Goal: Answer question/provide support: Share knowledge or assist other users

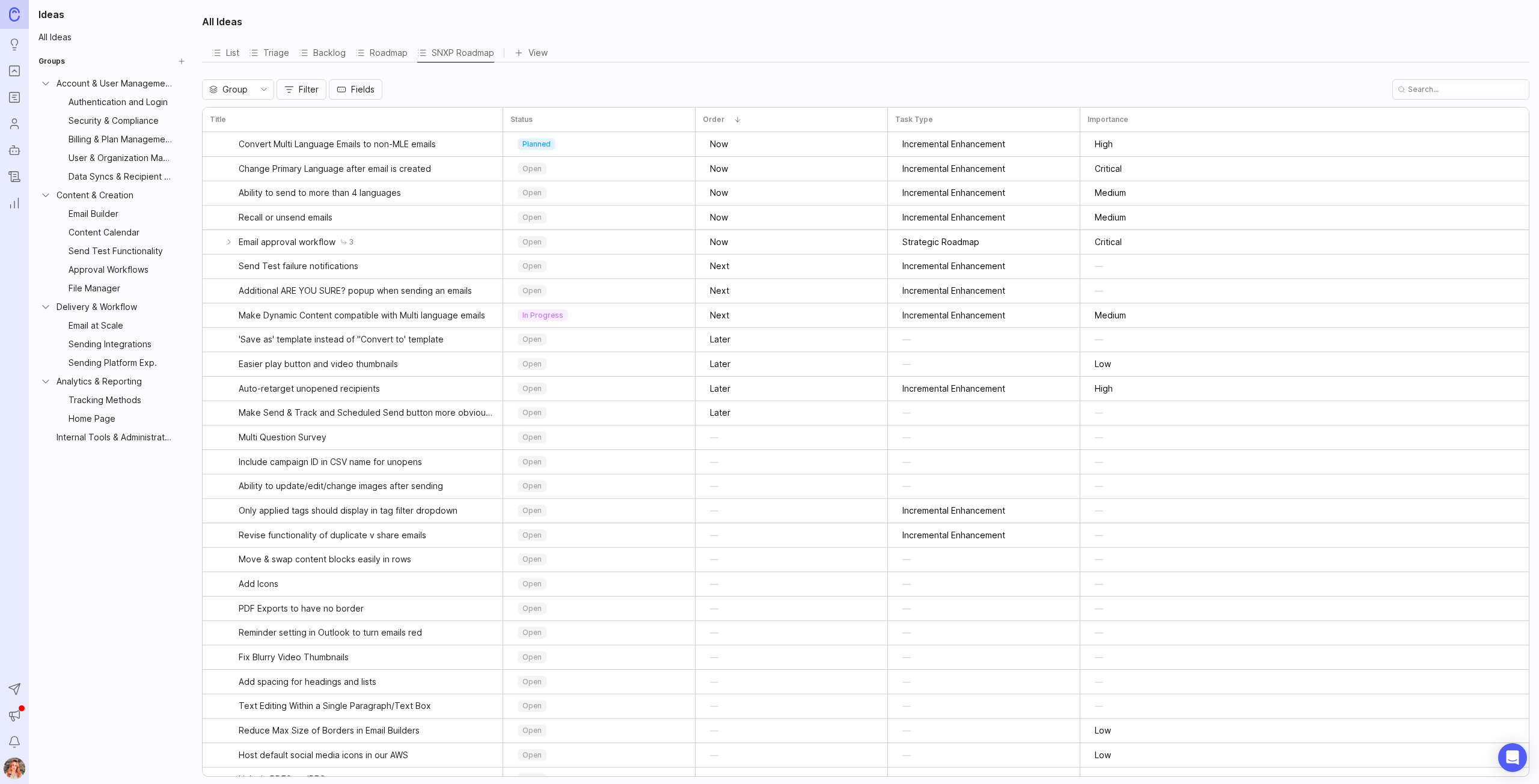
click at [15, 73] on icon "Portal" at bounding box center [14, 70] width 13 height 15
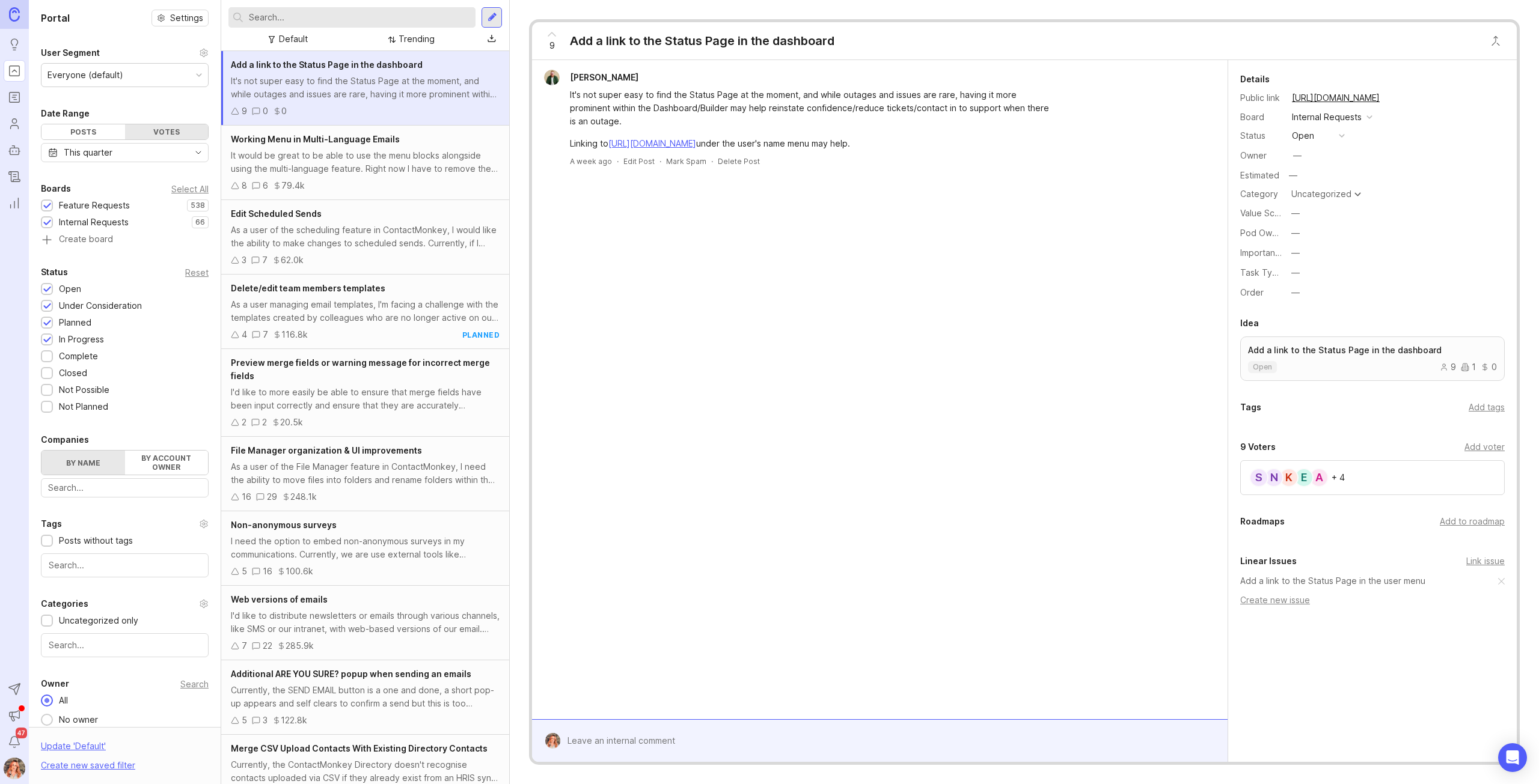
click at [302, 15] on input "text" at bounding box center [359, 17] width 222 height 13
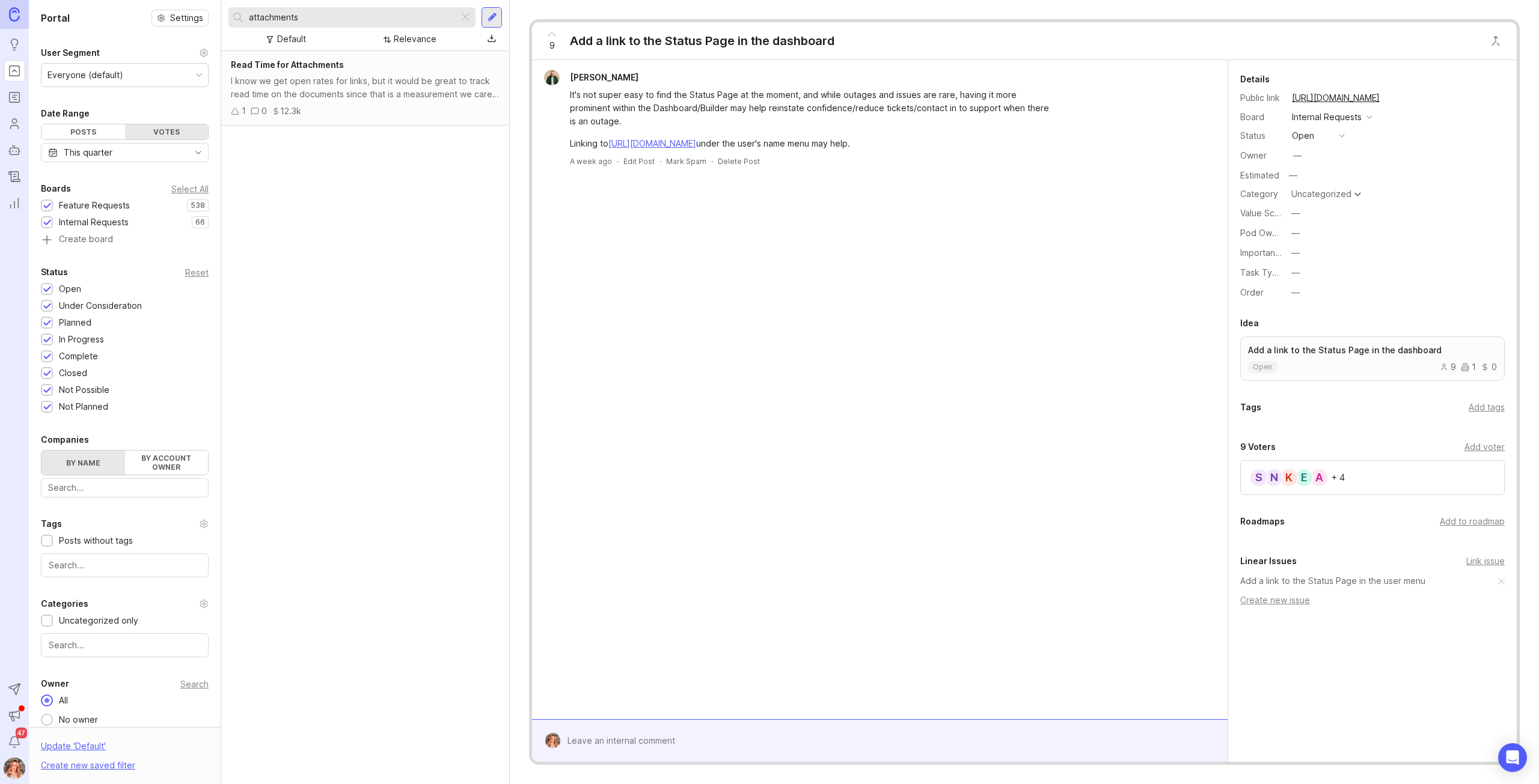
drag, startPoint x: 308, startPoint y: 19, endPoint x: 201, endPoint y: 8, distance: 107.6
click at [201, 7] on div "Portal Settings User Segment Everyone (default) Date Range Posts Votes This qua…" at bounding box center [784, 392] width 1510 height 784
type input "email at scale attach"
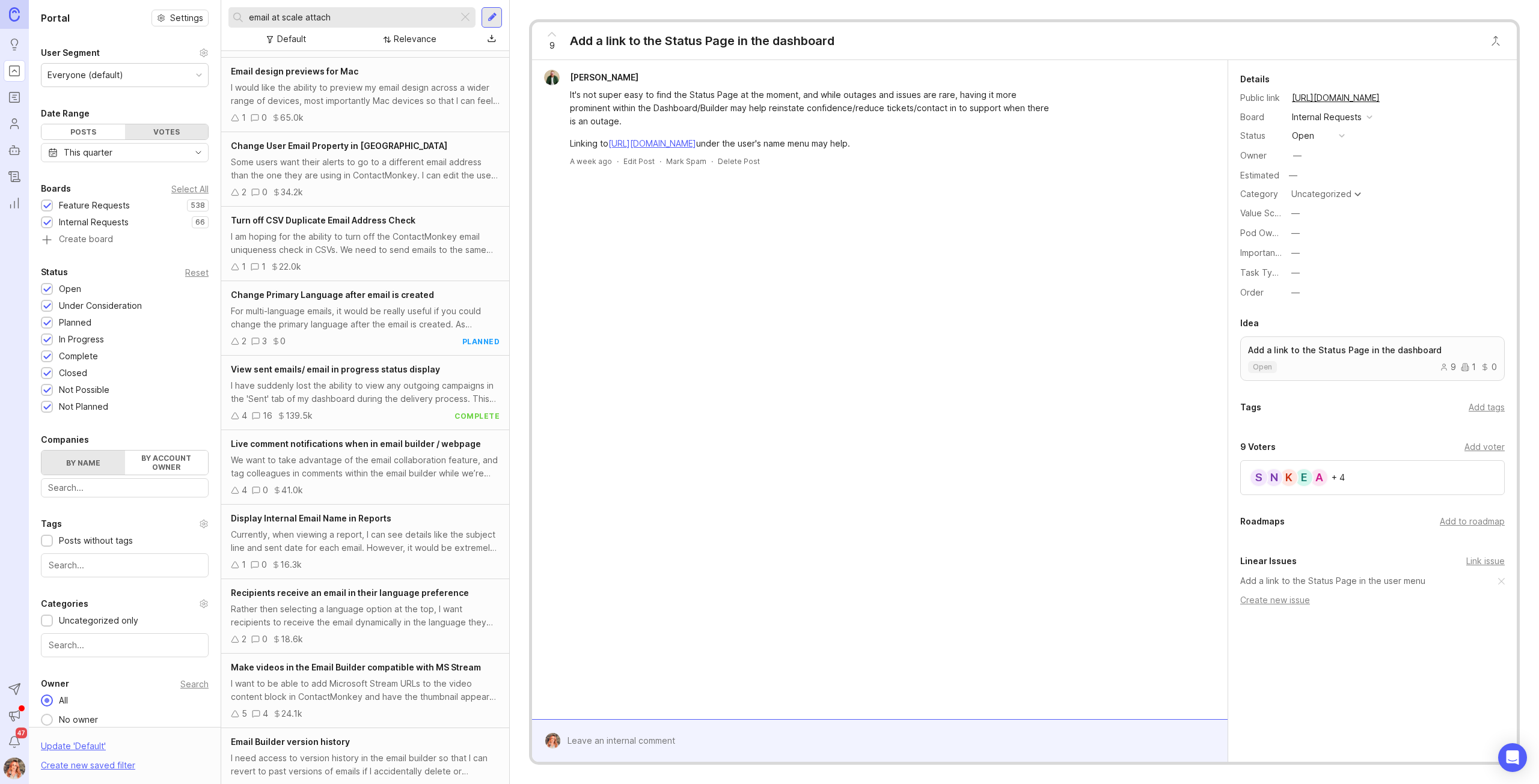
scroll to position [25, 0]
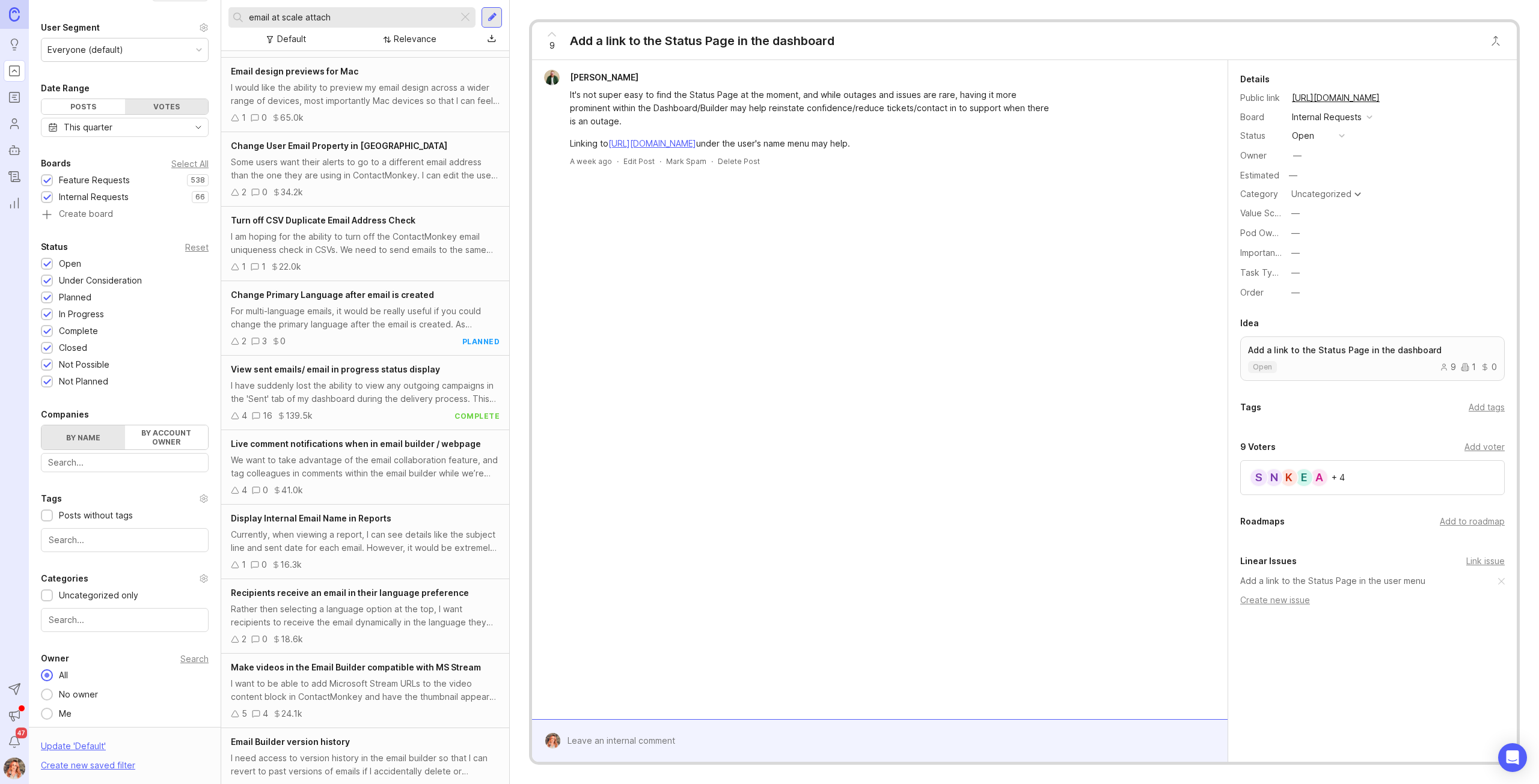
click at [116, 466] on input "text" at bounding box center [124, 462] width 154 height 13
type input "rio tinto"
click at [0, 0] on div "Rio Tinto" at bounding box center [0, 0] width 0 height 0
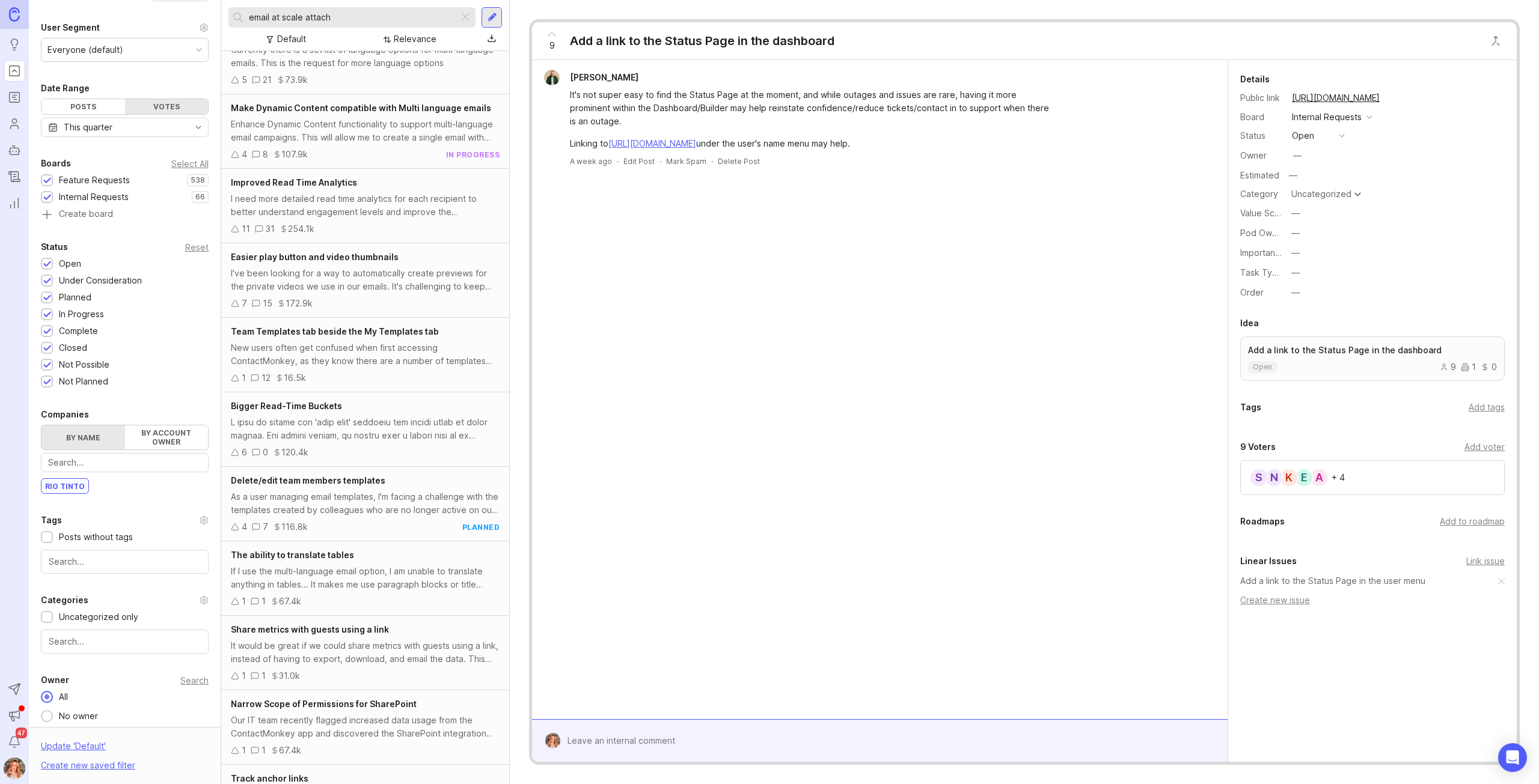
scroll to position [752, 0]
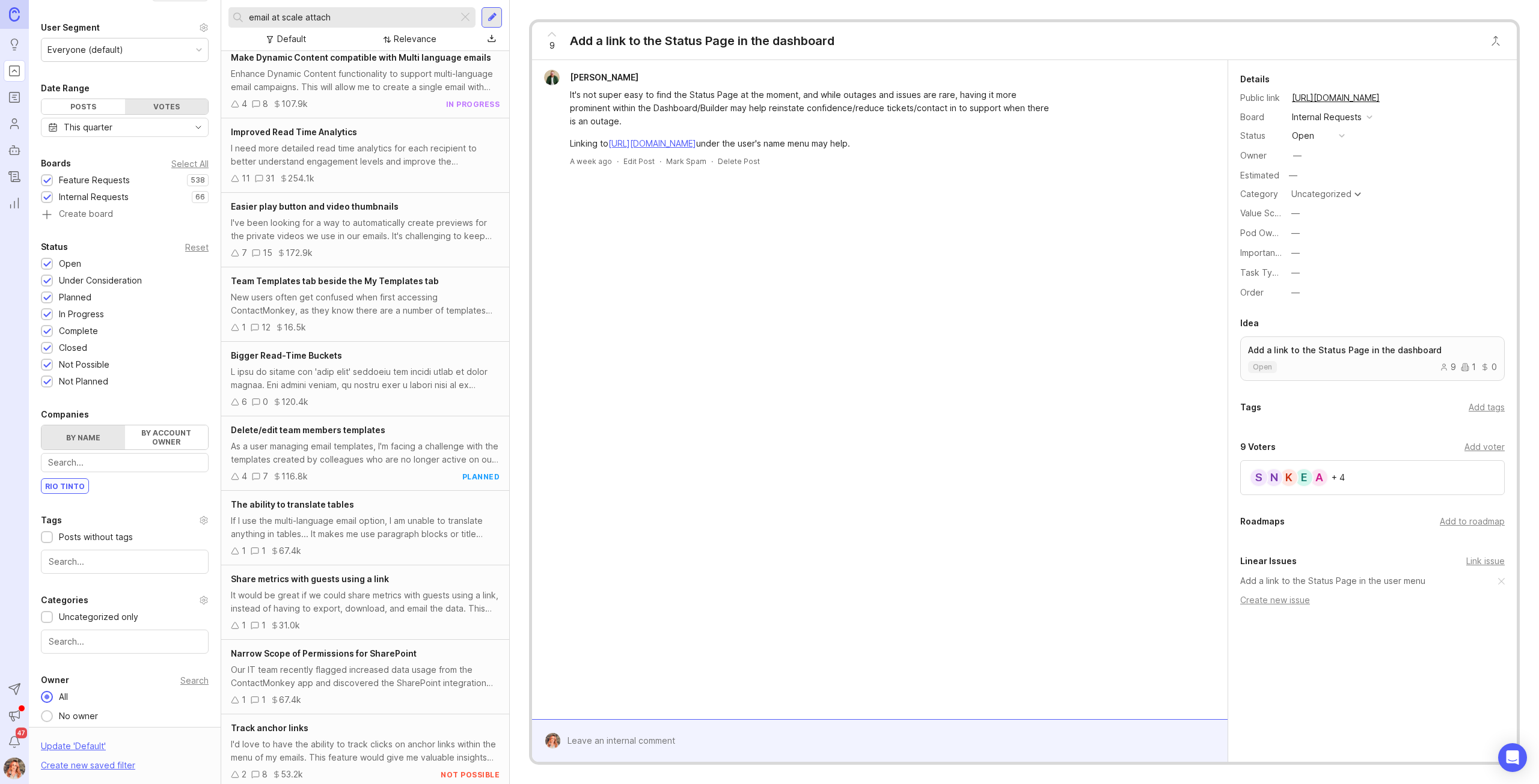
drag, startPoint x: 370, startPoint y: 11, endPoint x: 148, endPoint y: -4, distance: 222.5
click at [148, 0] on html "Ideas Portal Roadmaps Users Autopilot Changelog Reporting Send to Autopilot Ann…" at bounding box center [770, 392] width 1539 height 784
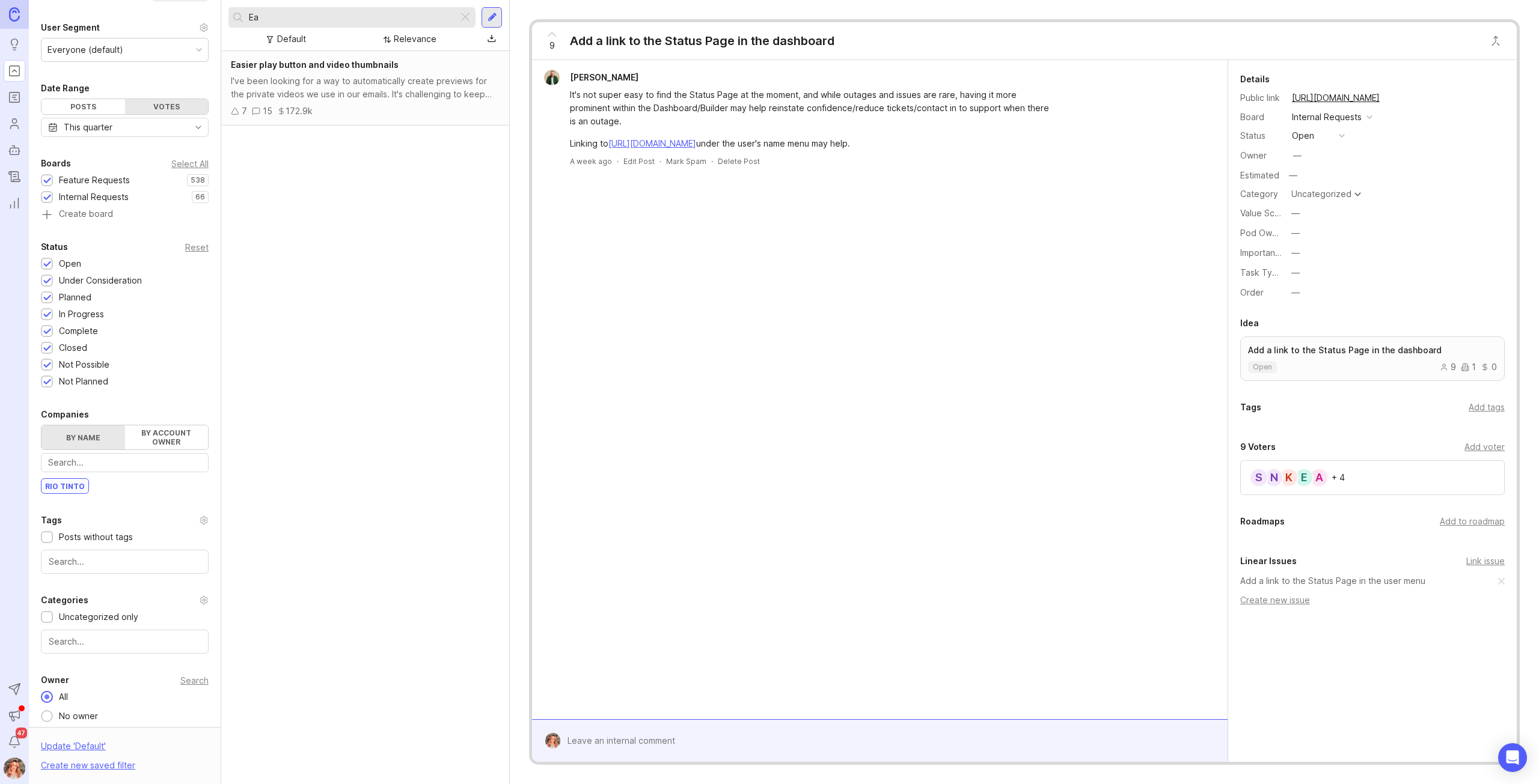
type input "E"
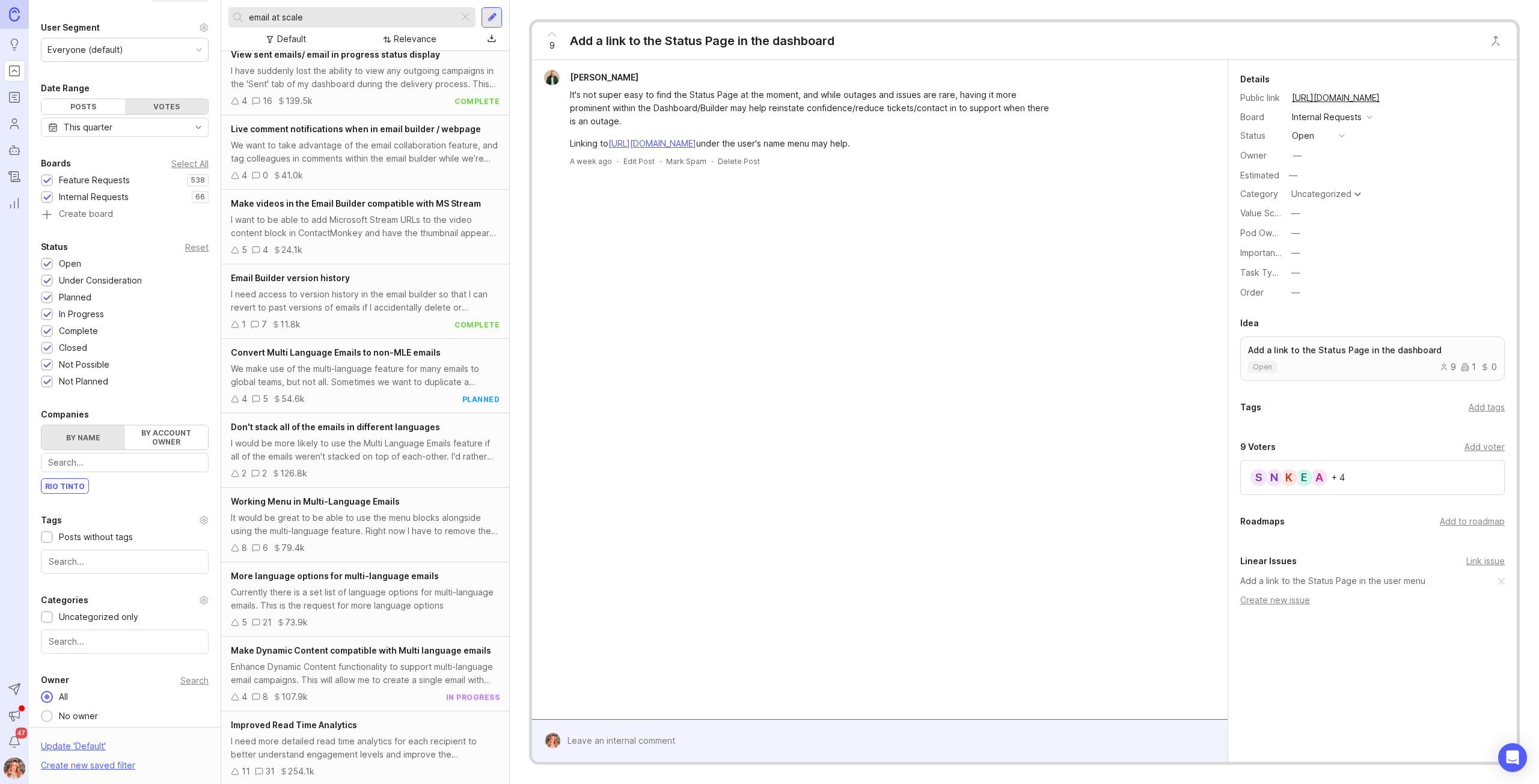
scroll to position [161, 0]
type input "email at scale"
click at [465, 13] on div at bounding box center [465, 17] width 15 height 15
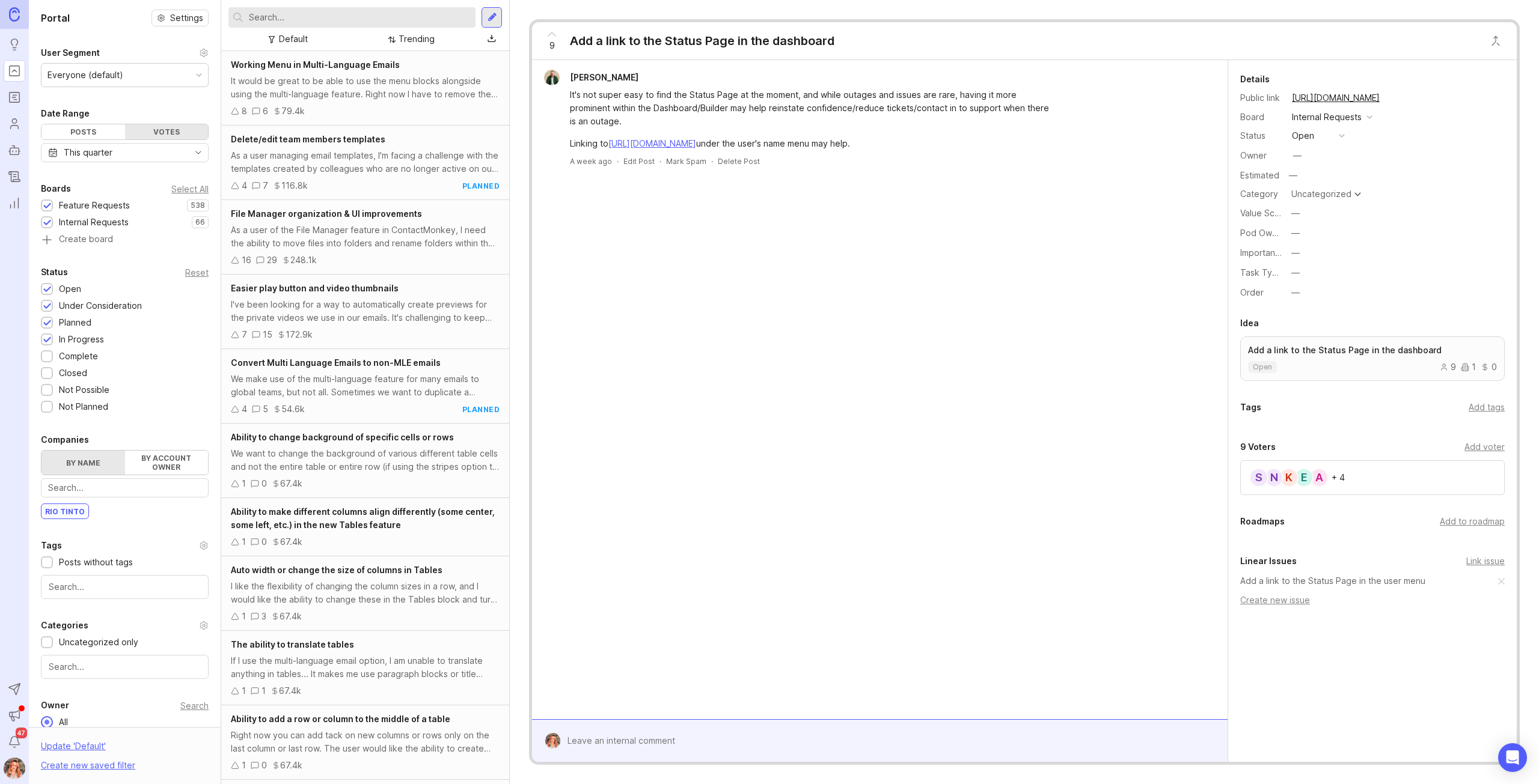
click at [494, 11] on div at bounding box center [492, 17] width 21 height 21
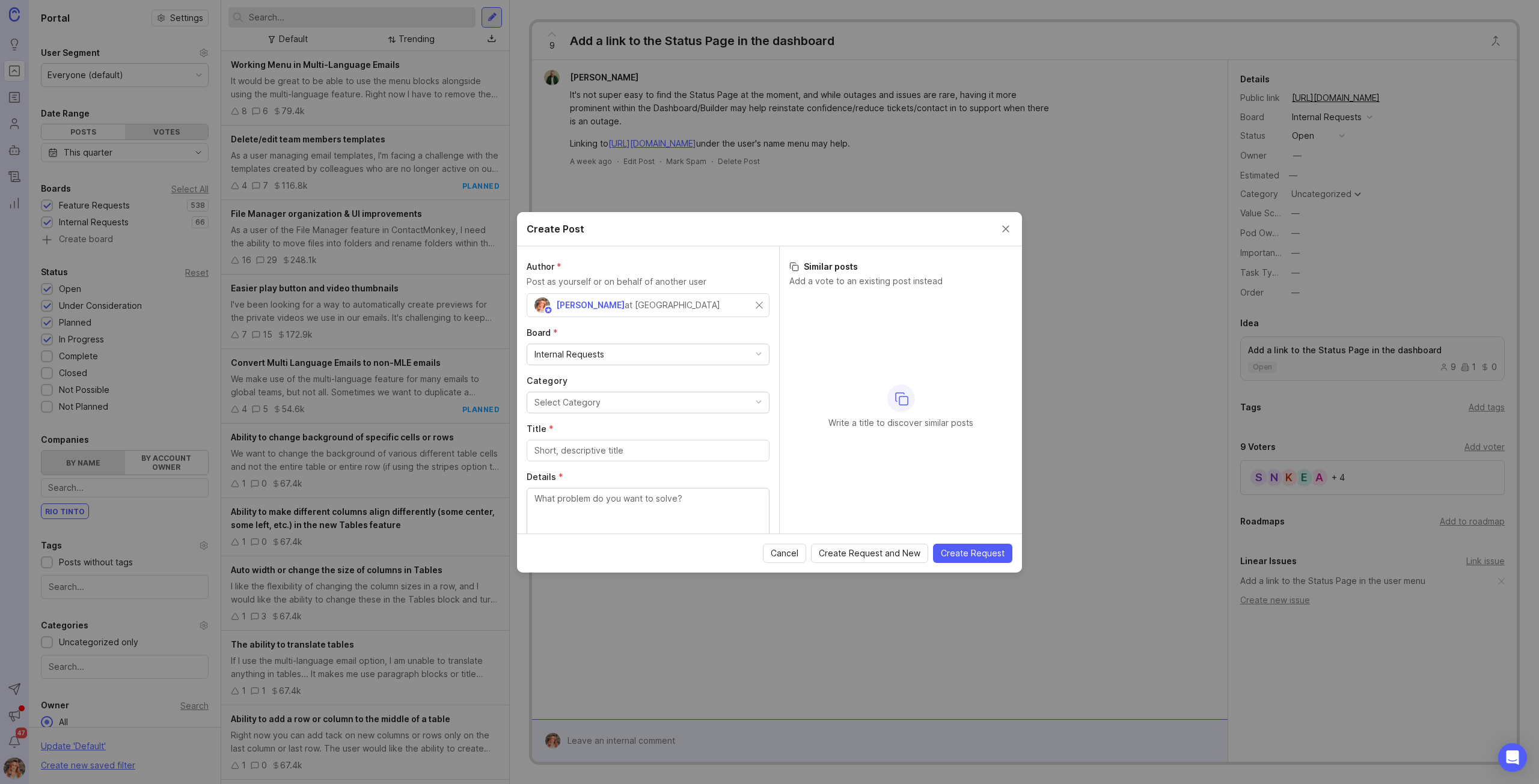
click at [631, 311] on div "at [GEOGRAPHIC_DATA]" at bounding box center [672, 305] width 95 height 13
click at [751, 308] on div "Bronwen W at [GEOGRAPHIC_DATA]" at bounding box center [648, 305] width 243 height 24
type input "rio tinto"
drag, startPoint x: 572, startPoint y: 305, endPoint x: 471, endPoint y: 292, distance: 101.8
click at [471, 292] on div "Create Post Author * Post as yourself or on behalf of another user rio tinto No…" at bounding box center [770, 392] width 1539 height 784
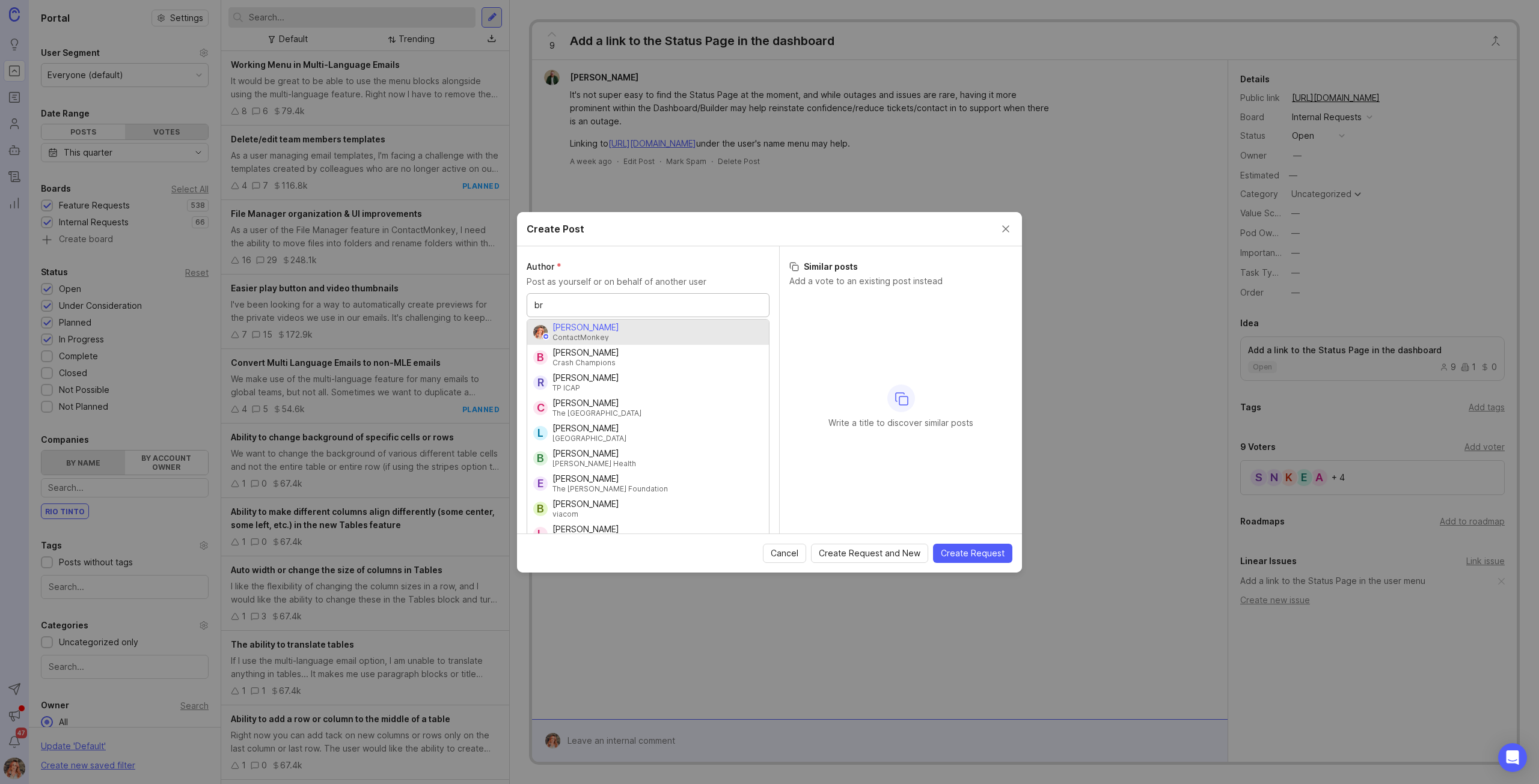
type input "br"
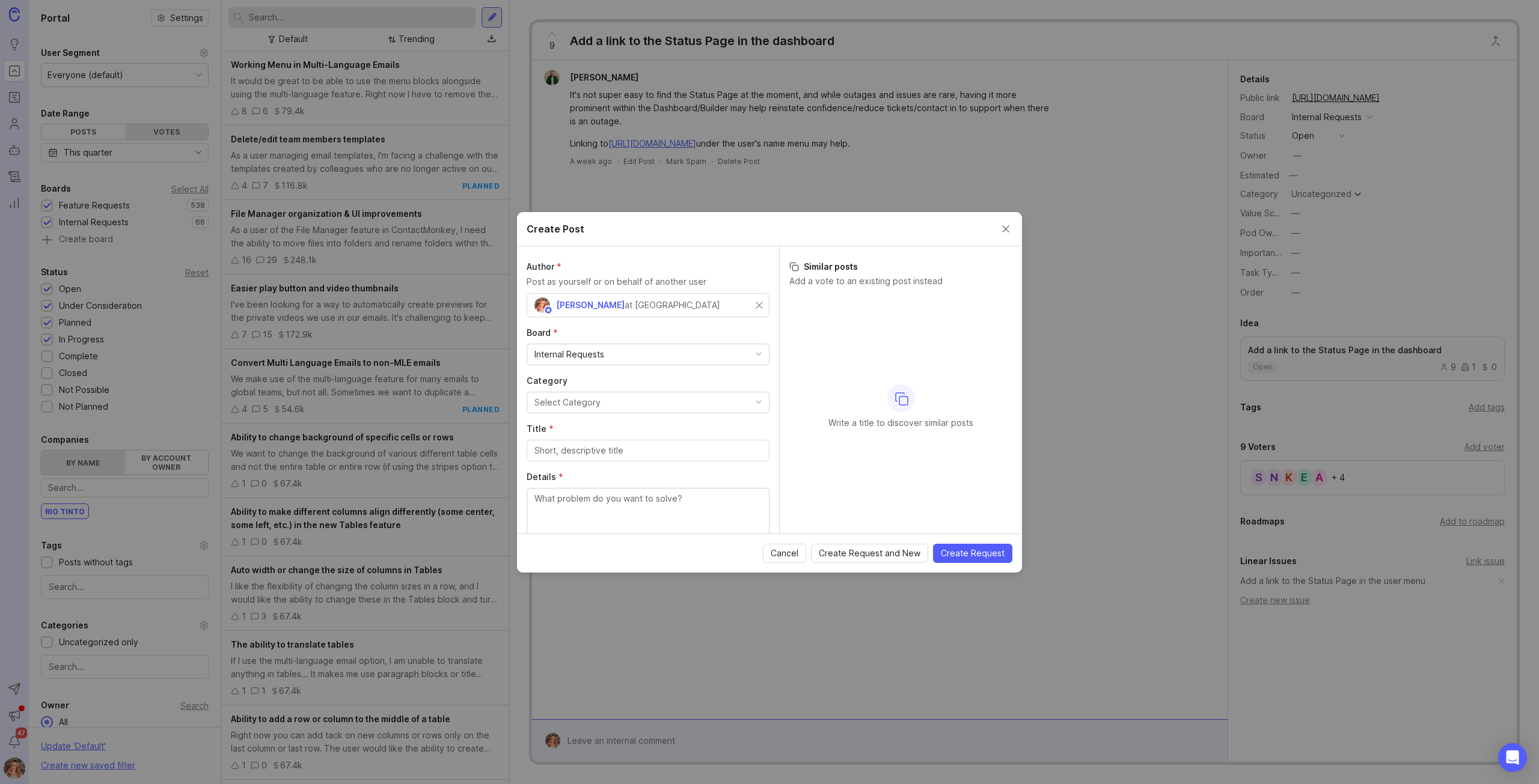
click at [578, 357] on div "Internal Requests" at bounding box center [569, 354] width 69 height 13
click at [569, 396] on div "Select Category" at bounding box center [567, 402] width 66 height 13
type input "Email"
click at [576, 449] on input "Title *" at bounding box center [648, 450] width 227 height 13
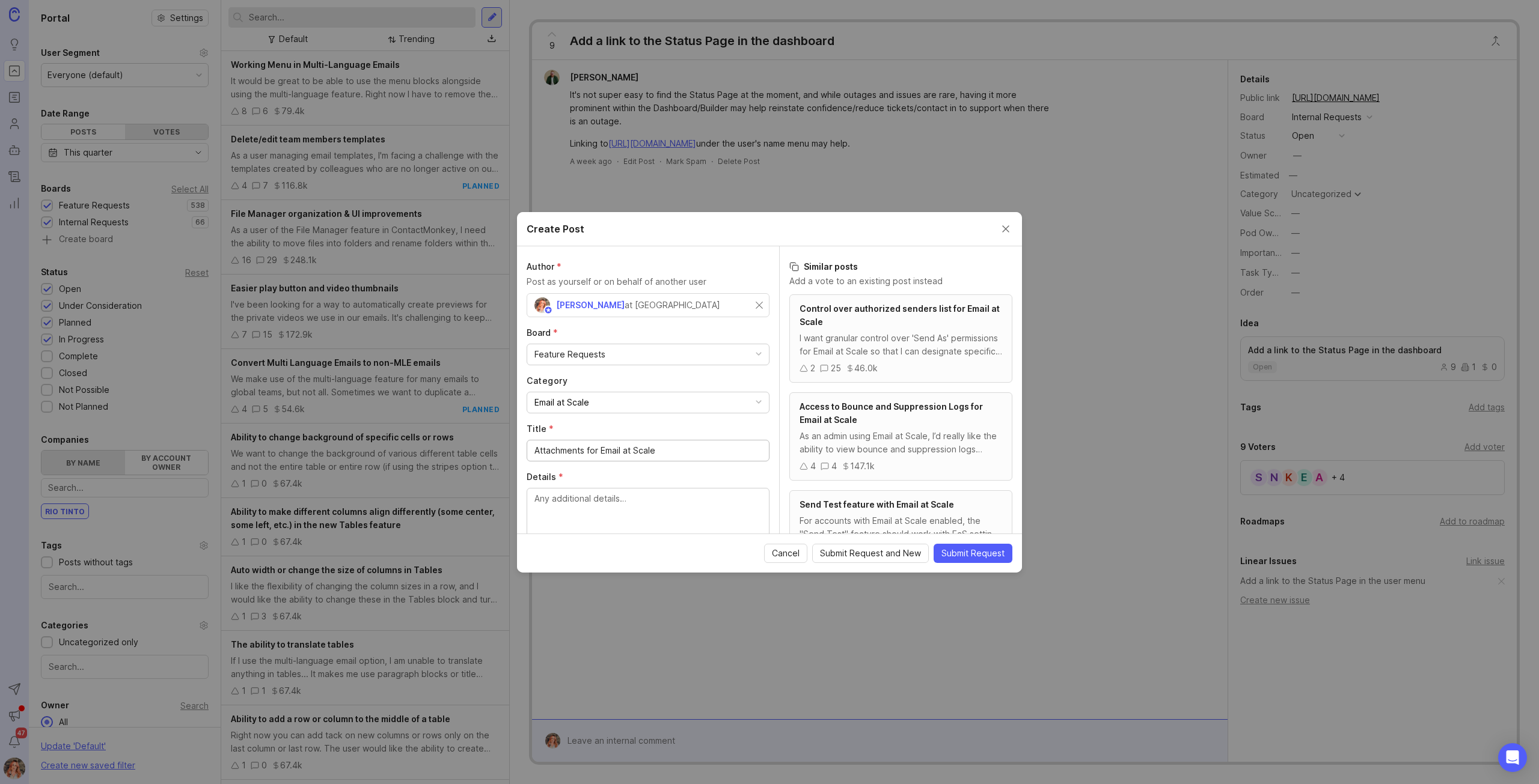
type input "Attachments for Email at Scale"
